Goal: Information Seeking & Learning: Learn about a topic

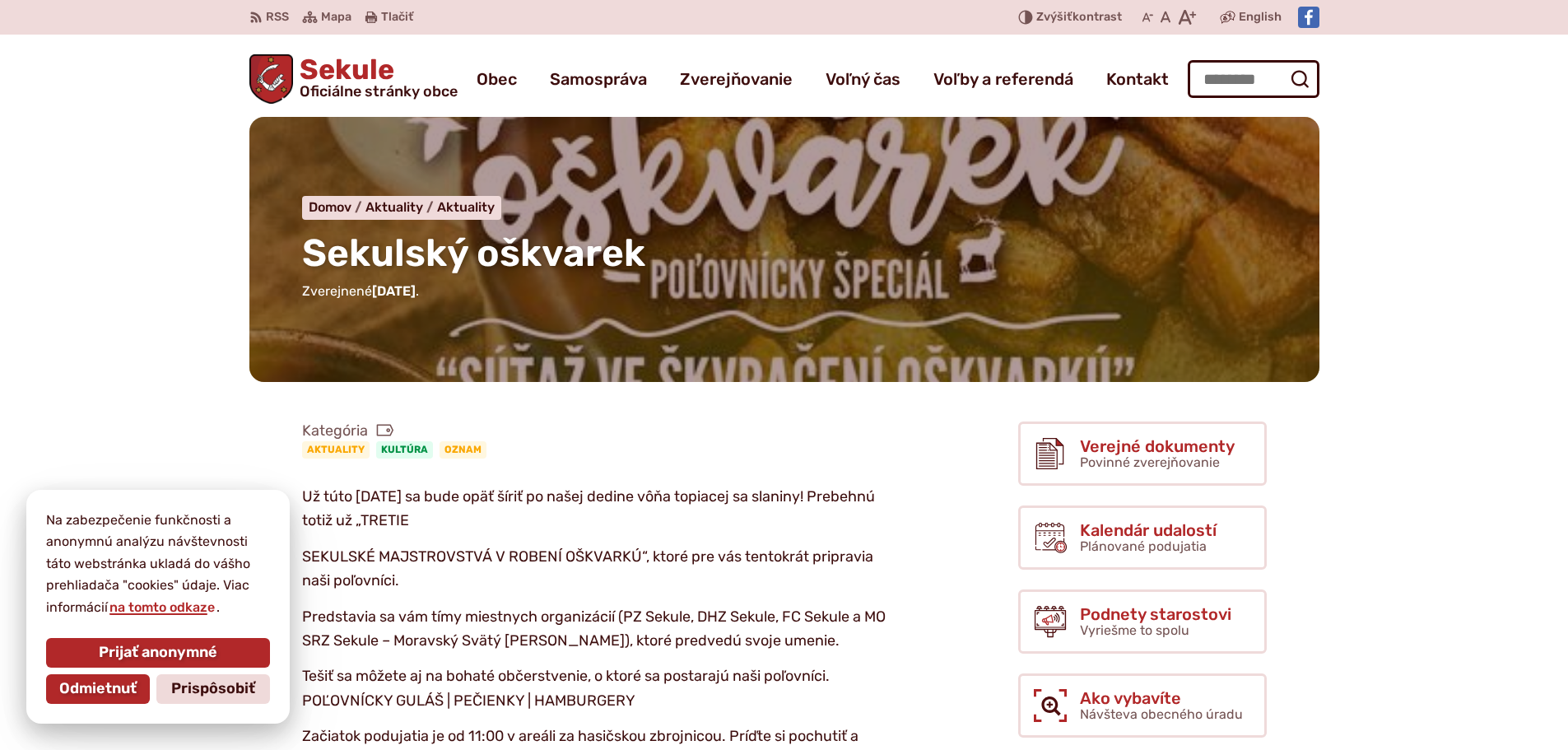
scroll to position [83, 0]
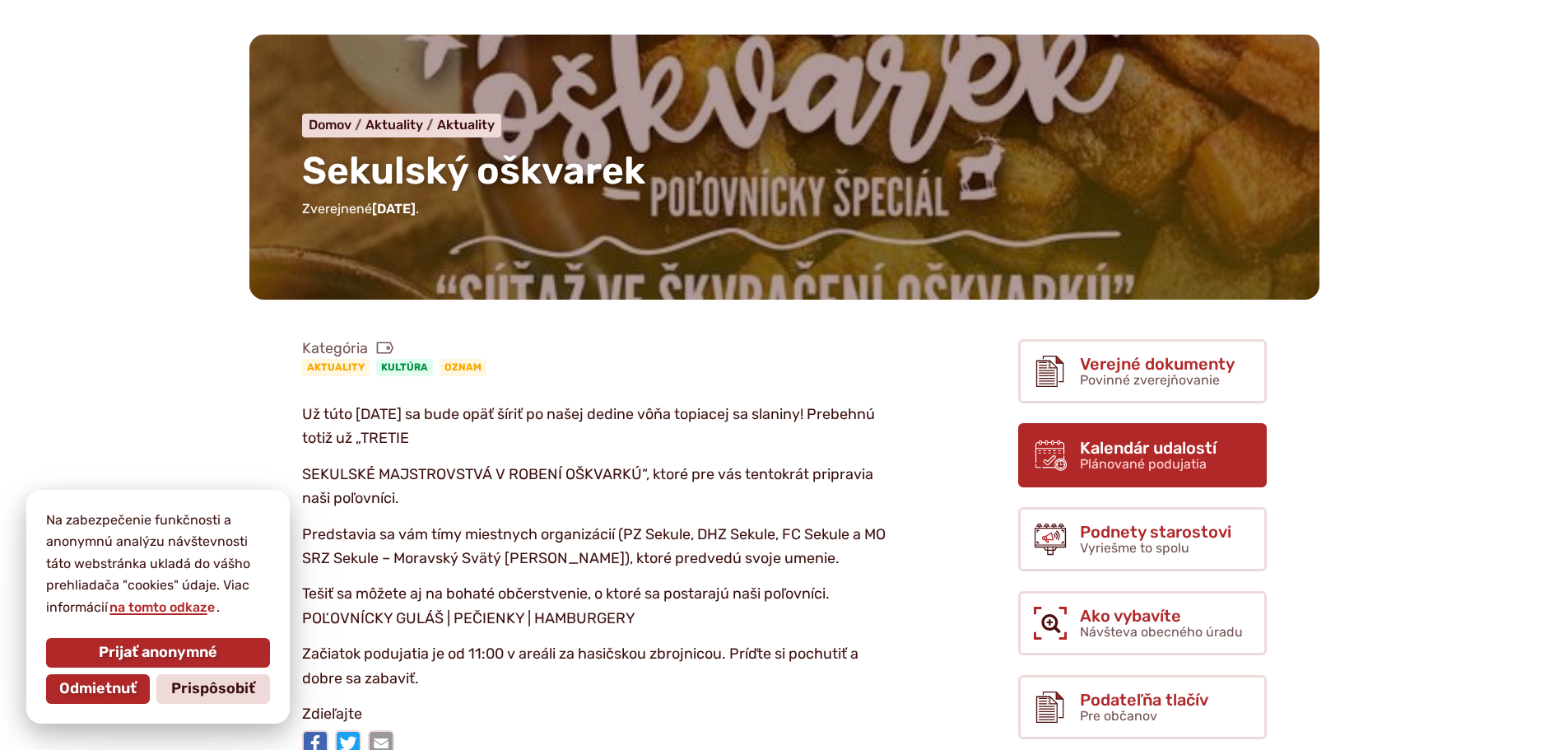
click at [1135, 464] on span "Plánované podujatia" at bounding box center [1143, 464] width 127 height 16
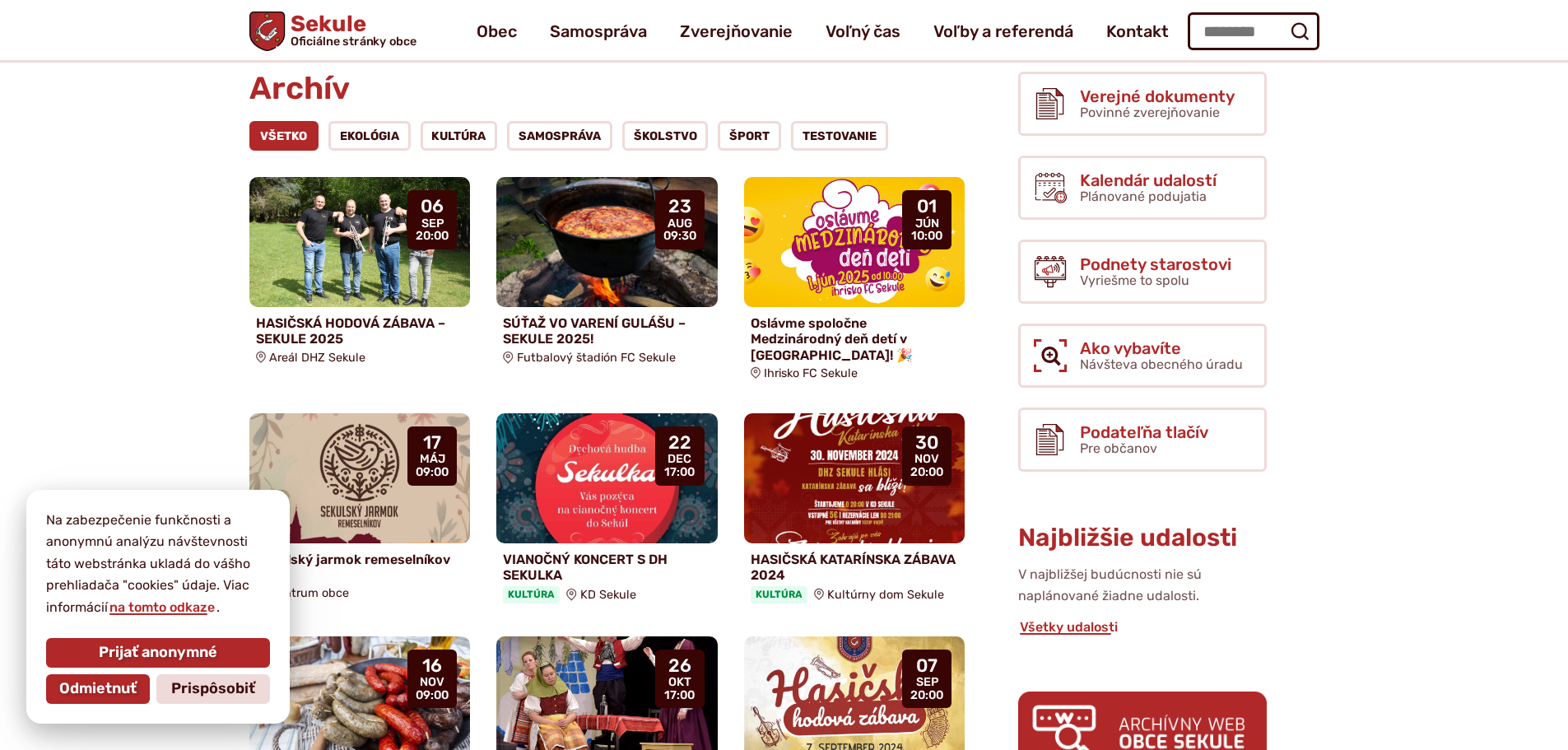
scroll to position [247, 0]
